Goal: Task Accomplishment & Management: Manage account settings

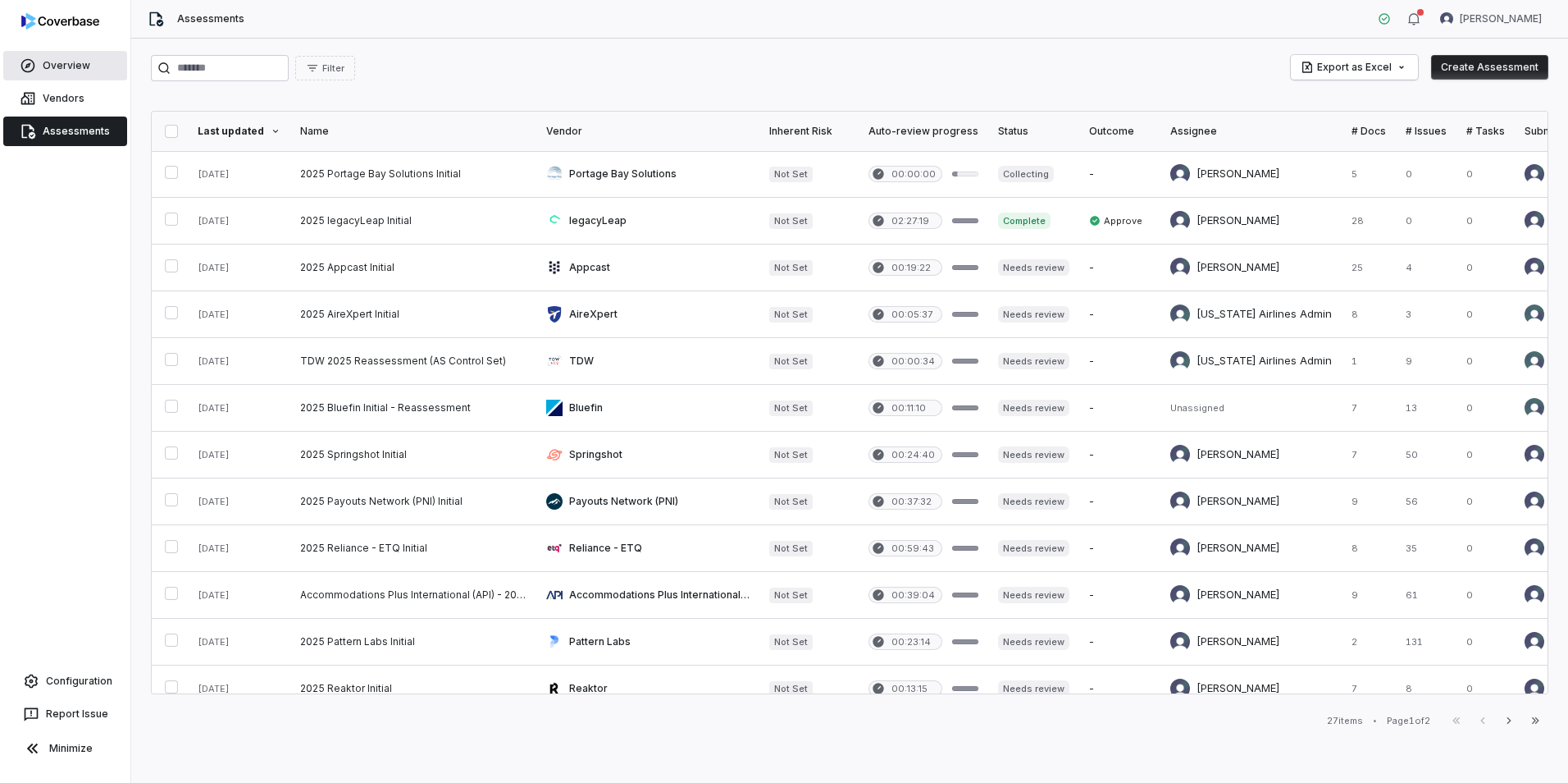
click at [67, 57] on link "Overview" at bounding box center [65, 66] width 124 height 30
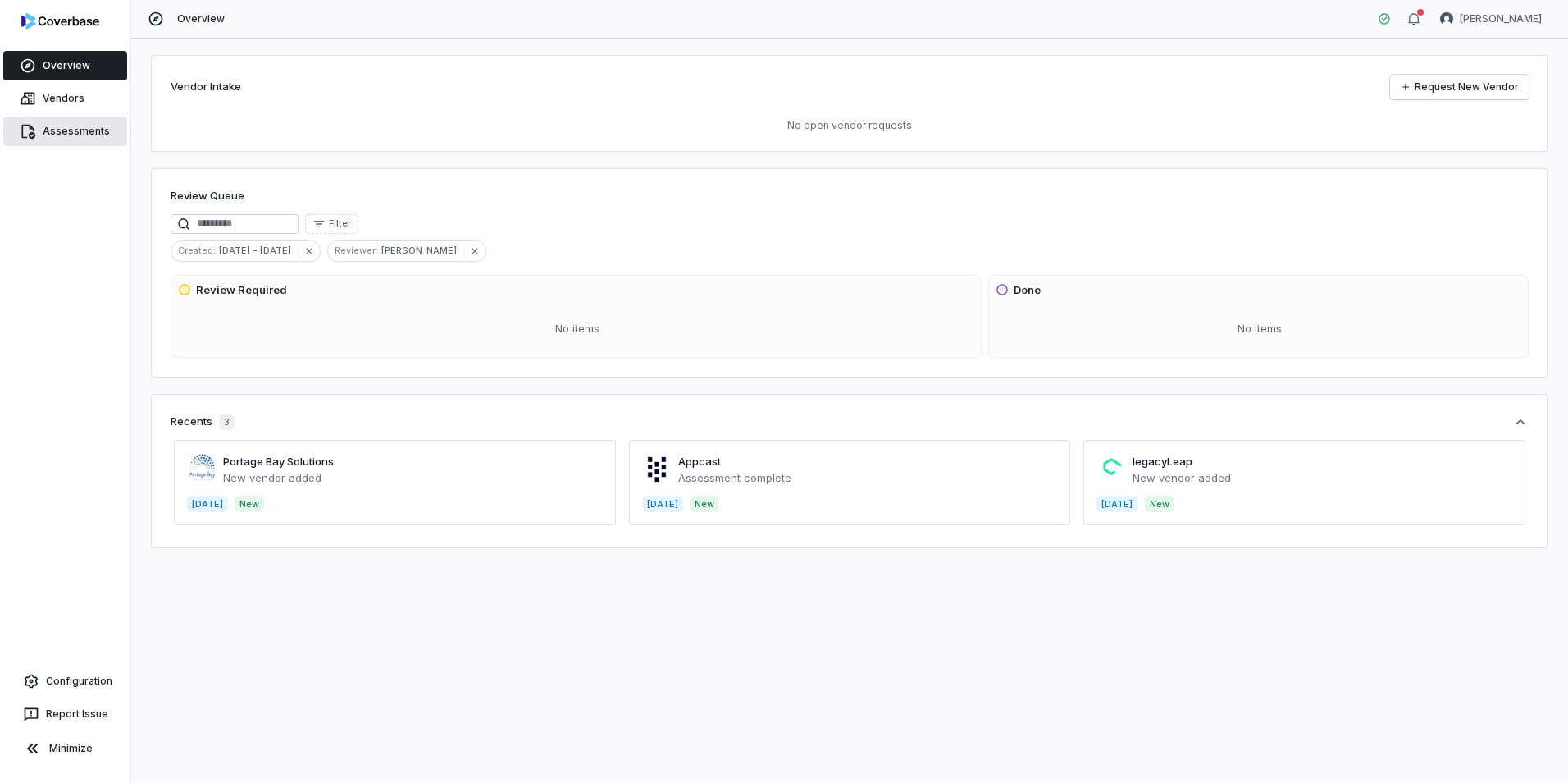
click at [68, 133] on span "Assessments" at bounding box center [76, 131] width 67 height 13
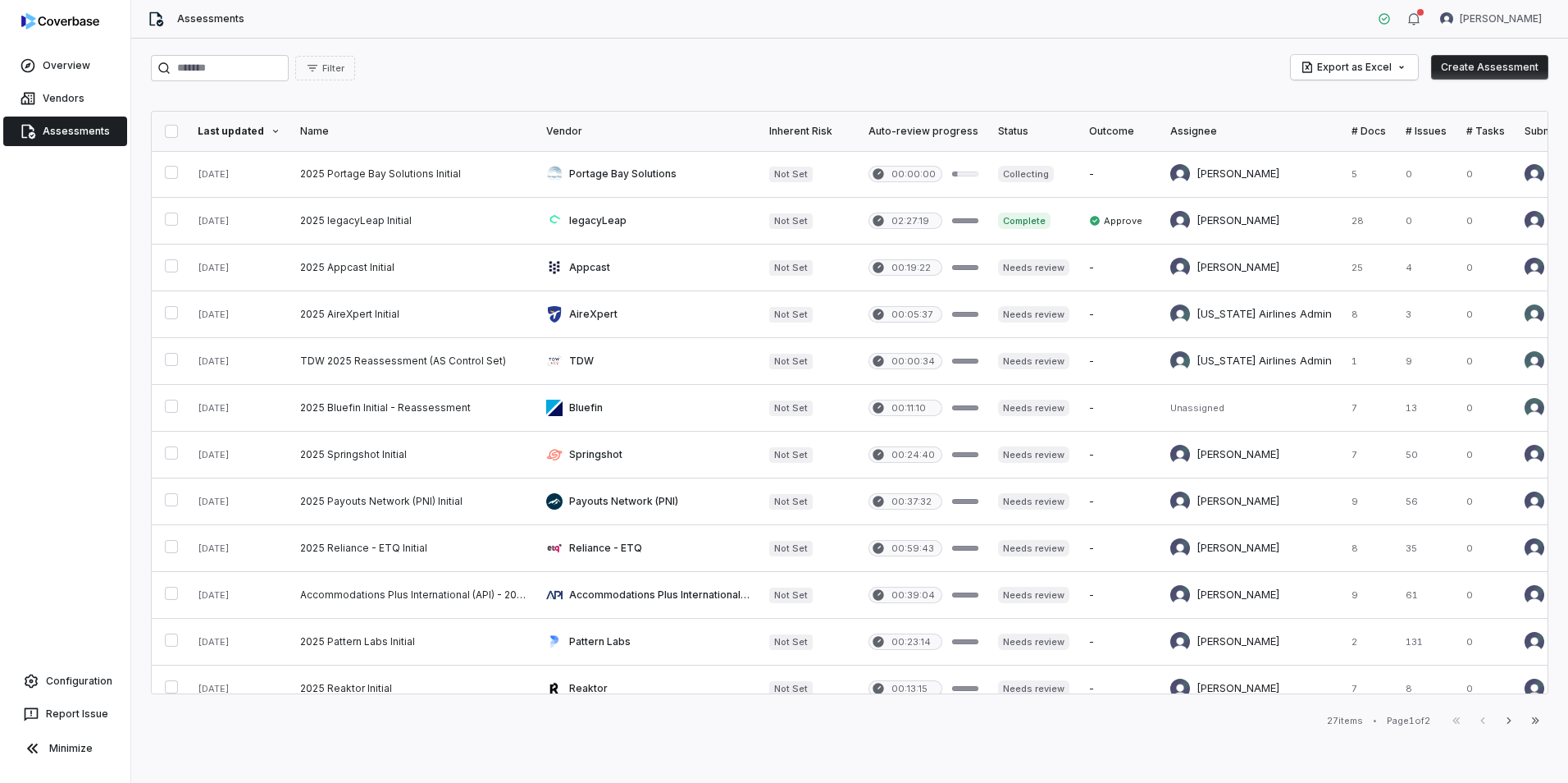
click at [233, 133] on div "Last updated" at bounding box center [239, 131] width 83 height 13
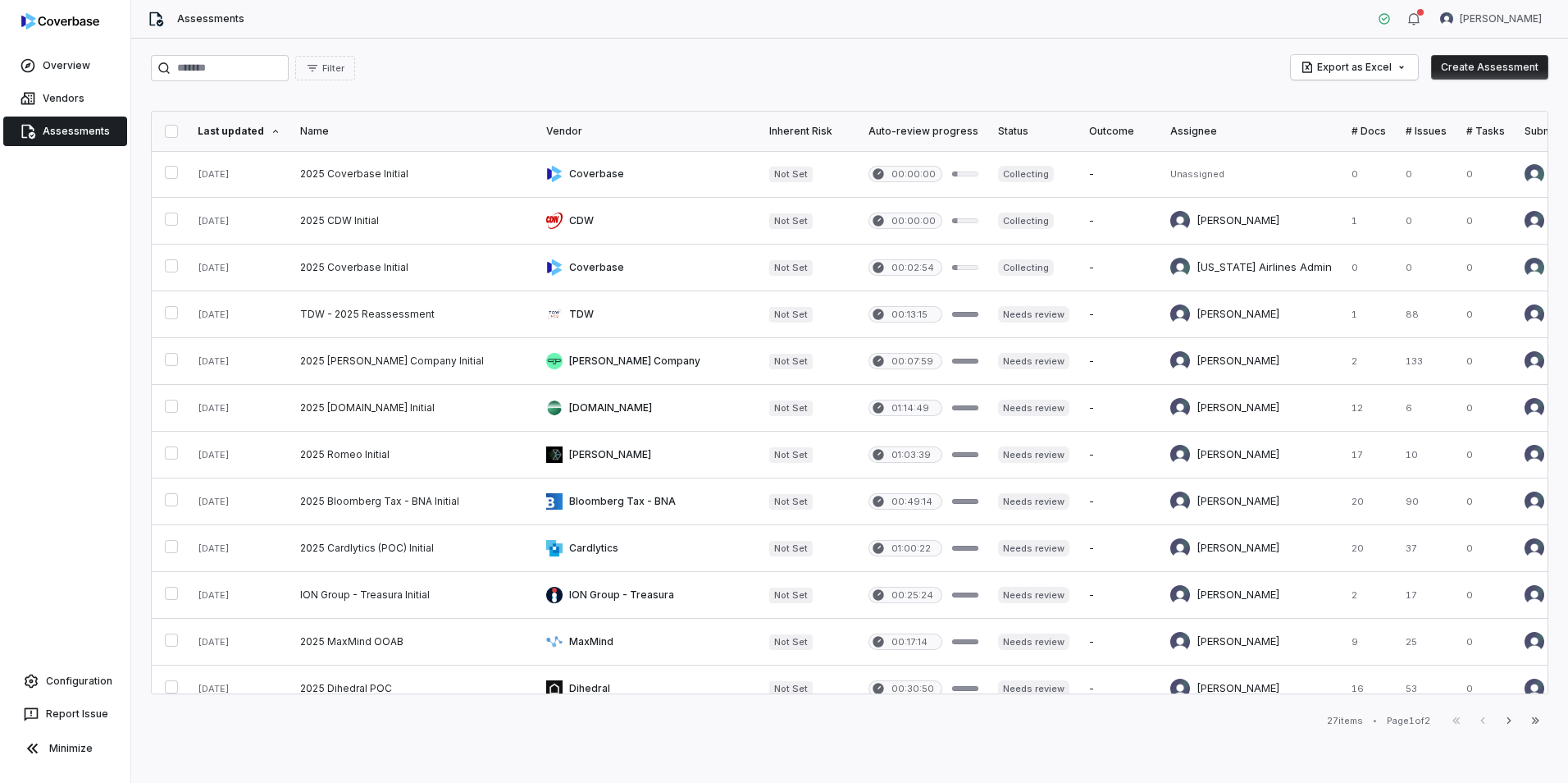
click at [237, 135] on div "Last updated" at bounding box center [239, 131] width 83 height 13
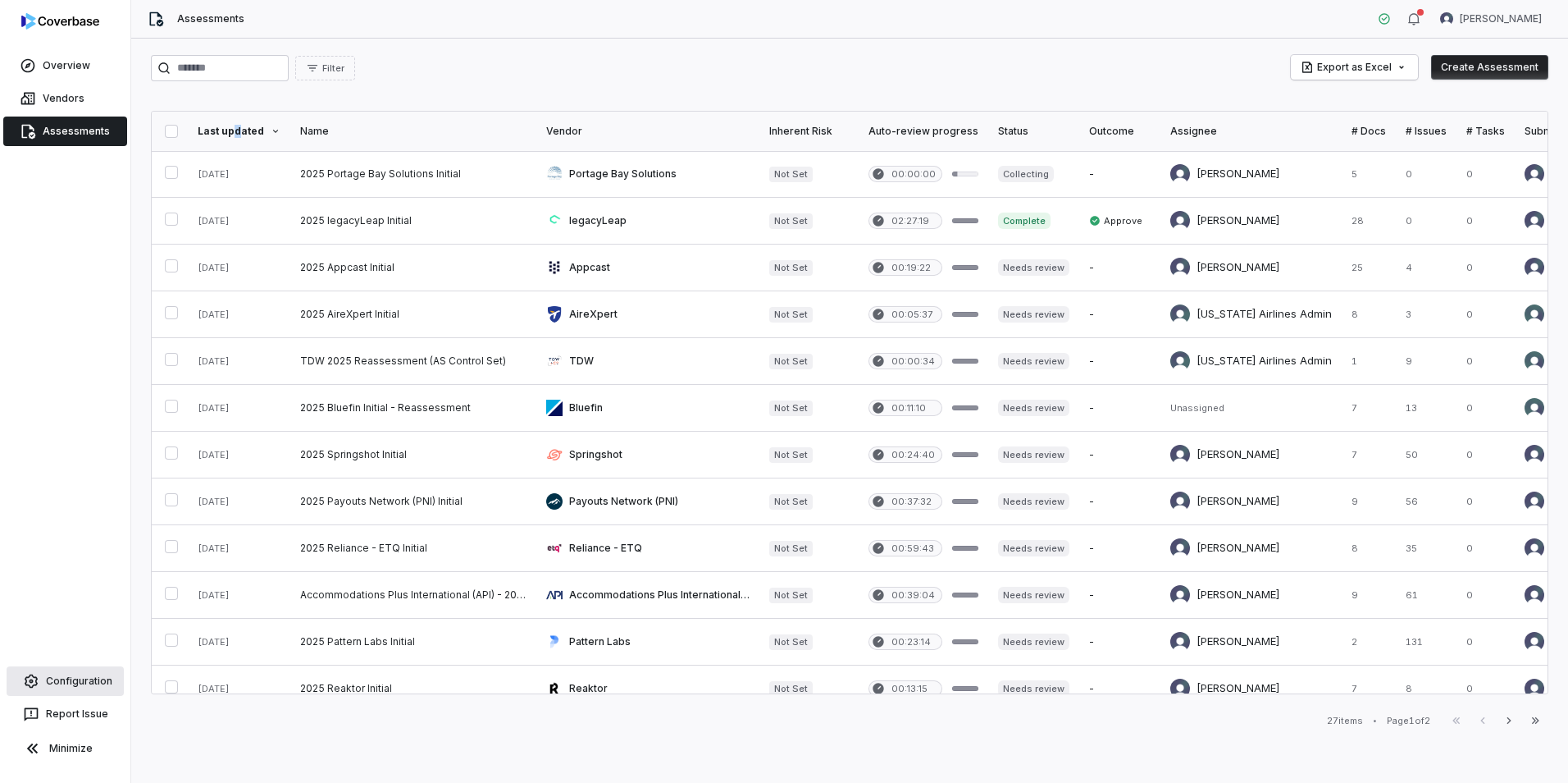
click at [62, 682] on span "Configuration" at bounding box center [79, 680] width 67 height 13
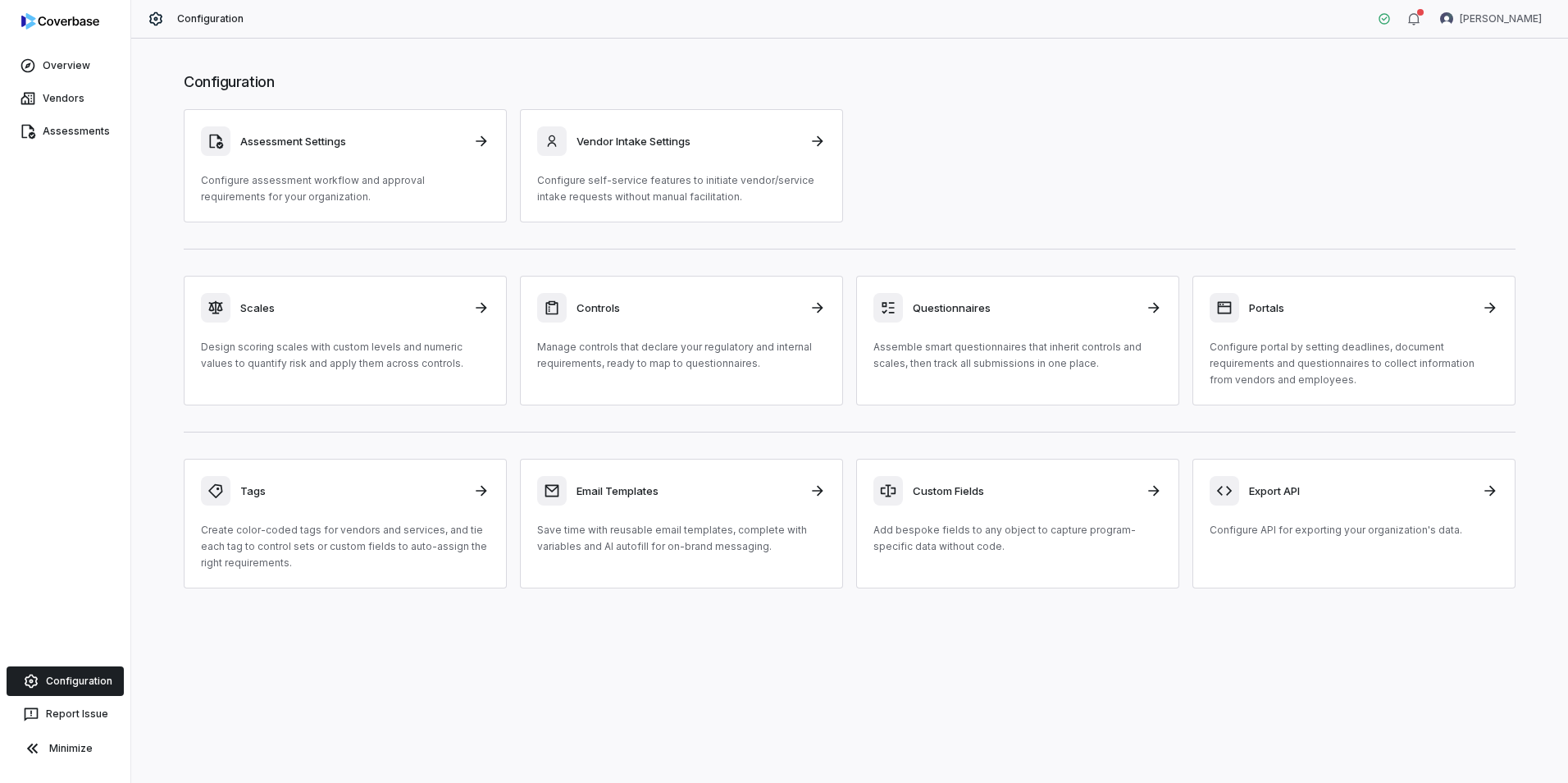
click at [918, 174] on div "Assessment Settings Configure assessment workflow and approval requirements for…" at bounding box center [849, 165] width 1331 height 113
